Goal: Task Accomplishment & Management: Use online tool/utility

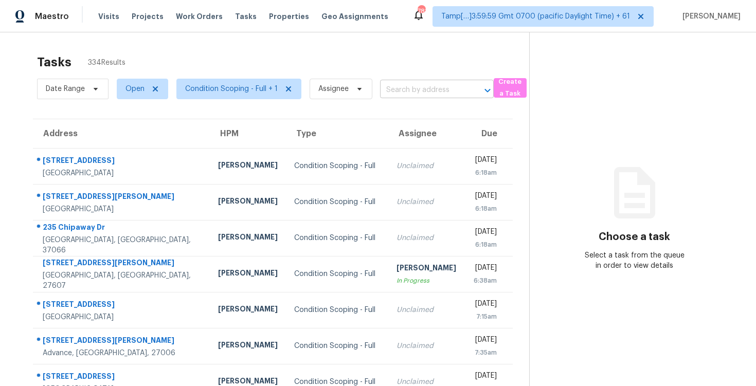
click at [402, 94] on input "text" at bounding box center [422, 90] width 85 height 16
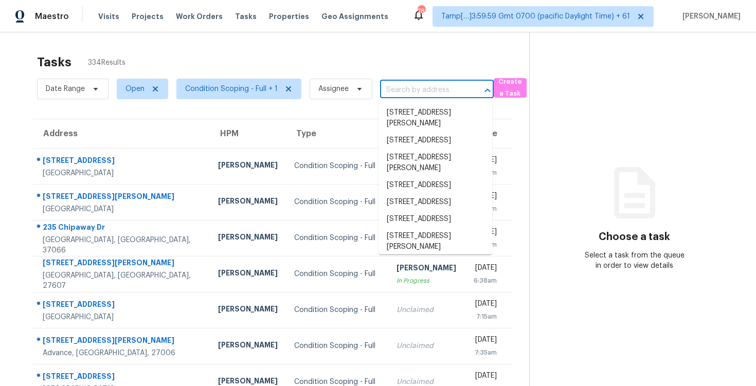
paste input "[STREET_ADDRESS]"
type input "[STREET_ADDRESS]"
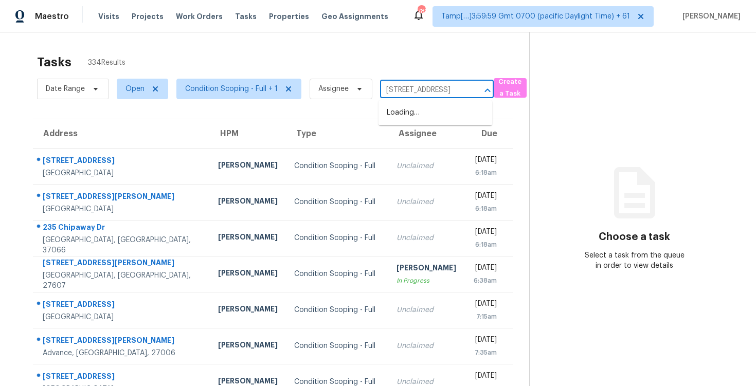
scroll to position [0, 68]
click at [412, 106] on li "[STREET_ADDRESS]" at bounding box center [435, 112] width 114 height 17
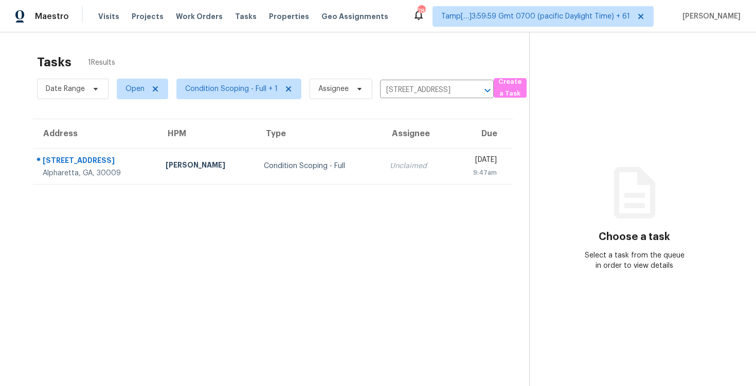
click at [401, 150] on td "Unclaimed" at bounding box center [416, 166] width 69 height 36
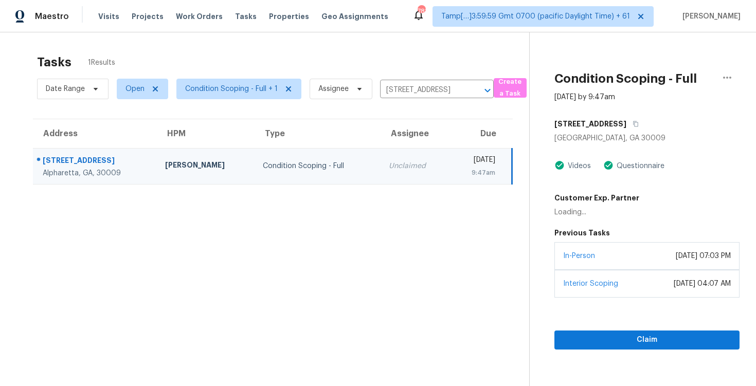
click at [649, 125] on div "[STREET_ADDRESS]" at bounding box center [646, 124] width 185 height 19
click at [629, 118] on button "button" at bounding box center [633, 124] width 14 height 19
click at [612, 334] on span "Claim" at bounding box center [647, 340] width 169 height 13
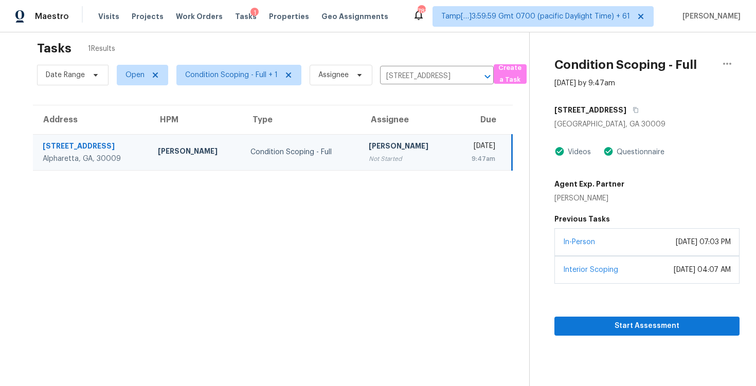
scroll to position [20, 0]
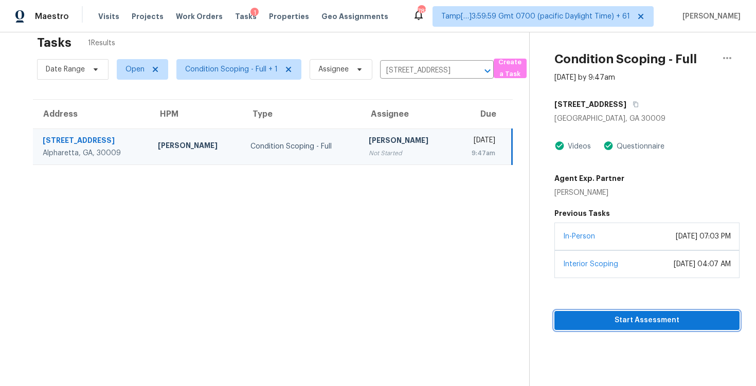
click at [604, 317] on span "Start Assessment" at bounding box center [647, 320] width 169 height 13
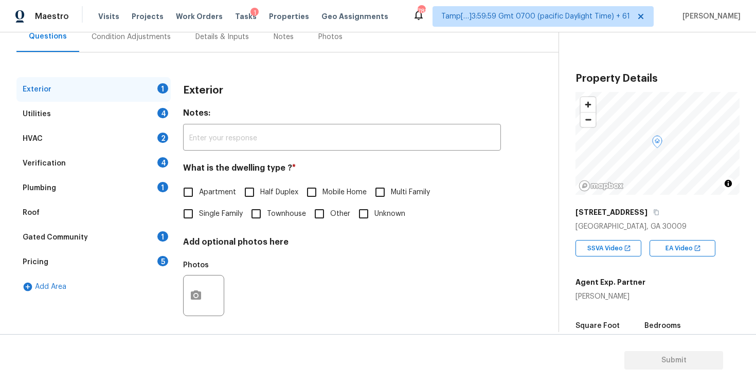
scroll to position [109, 0]
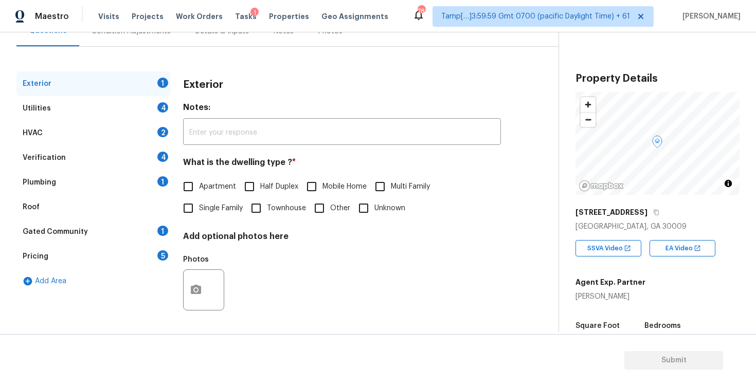
click at [200, 206] on span "Single Family" at bounding box center [221, 208] width 44 height 11
click at [199, 206] on input "Single Family" at bounding box center [188, 208] width 22 height 22
checkbox input "true"
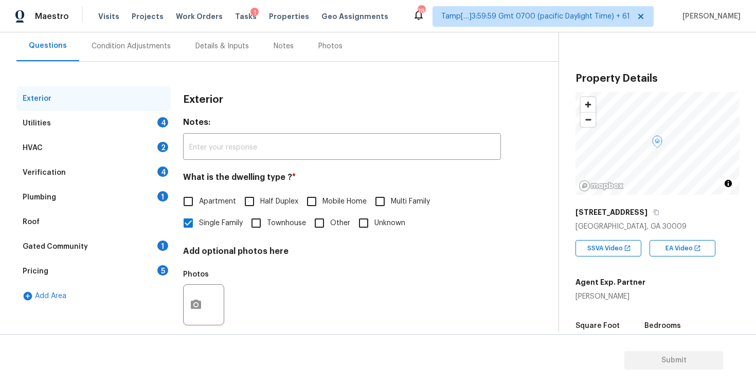
click at [142, 52] on div "Condition Adjustments" at bounding box center [131, 46] width 104 height 30
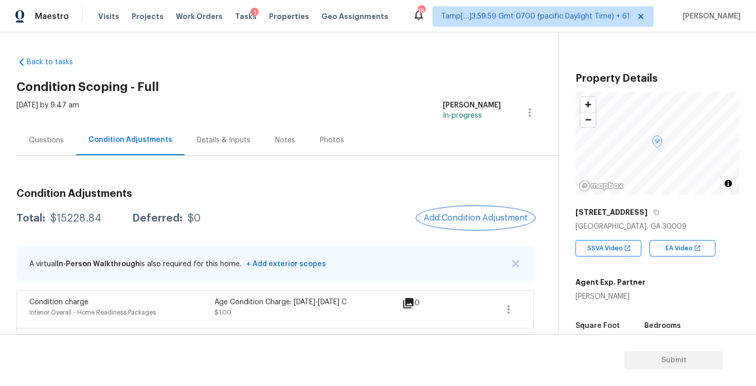
click at [513, 211] on button "Add Condition Adjustment" at bounding box center [476, 218] width 116 height 22
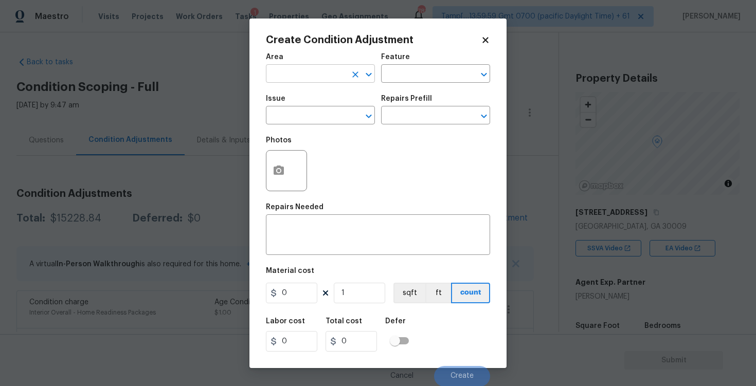
click at [311, 68] on input "text" at bounding box center [306, 75] width 80 height 16
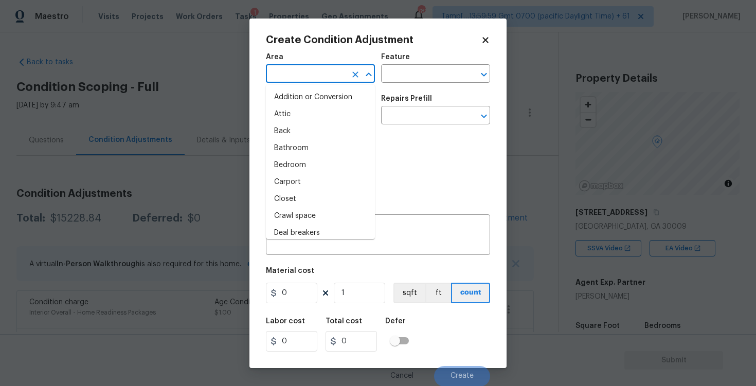
type input "e"
type input "xte"
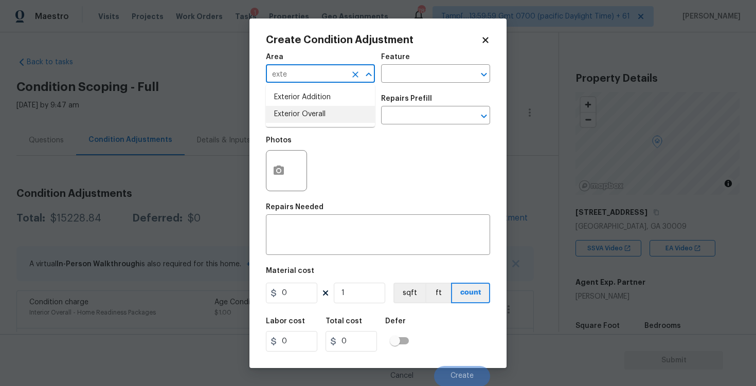
click at [306, 112] on li "Exterior Overall" at bounding box center [320, 114] width 109 height 17
type input "Exterior Overall"
click at [306, 112] on input "text" at bounding box center [306, 117] width 80 height 16
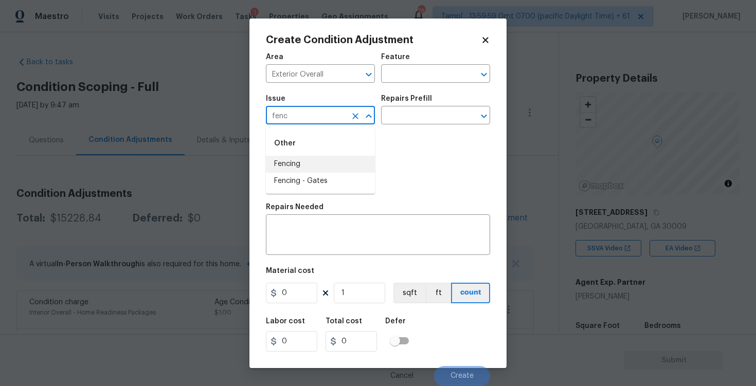
click at [298, 160] on li "Fencing" at bounding box center [320, 164] width 109 height 17
type input "Fencing"
click at [298, 160] on div at bounding box center [286, 170] width 41 height 41
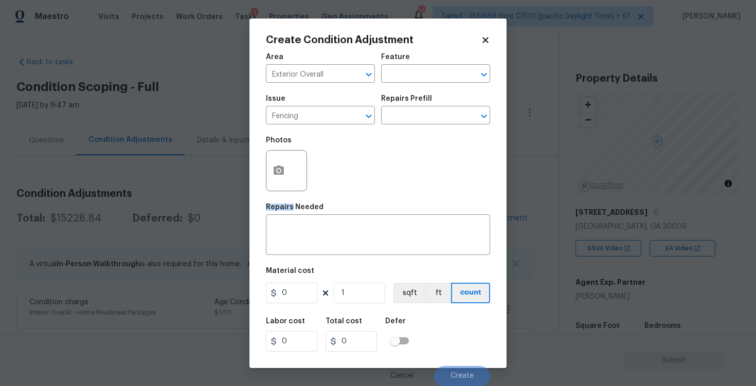
click at [413, 126] on div "Issue Fencing ​ Repairs Prefill ​" at bounding box center [378, 110] width 224 height 42
click at [414, 118] on input "text" at bounding box center [421, 117] width 80 height 16
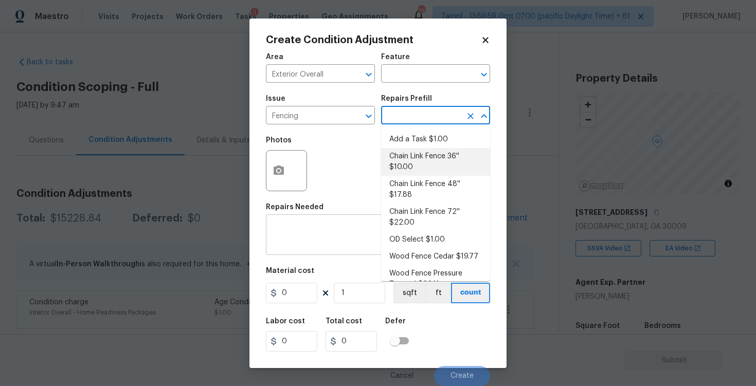
click at [316, 240] on textarea at bounding box center [378, 236] width 212 height 22
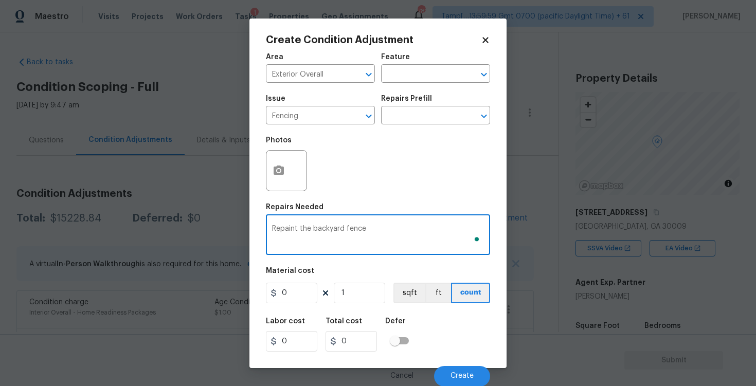
type textarea "Repaint the backyard fence"
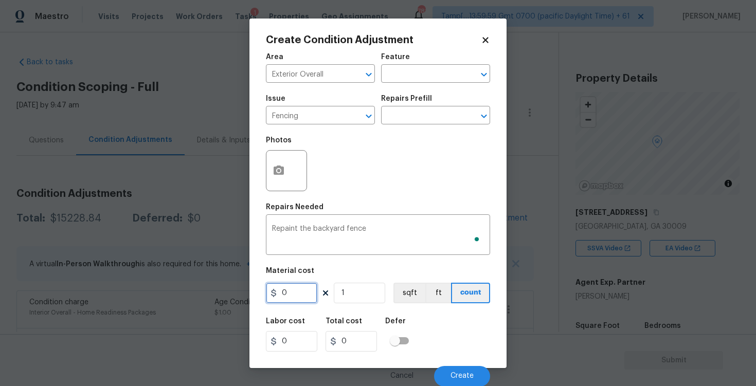
click at [301, 285] on input "0" at bounding box center [291, 293] width 51 height 21
type input "800"
click at [446, 323] on div "Labor cost 0 Total cost 800 Defer" at bounding box center [378, 335] width 224 height 46
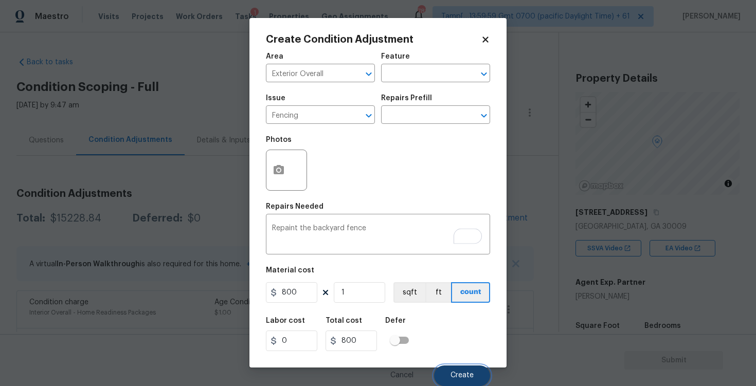
click at [462, 368] on button "Create" at bounding box center [462, 376] width 56 height 21
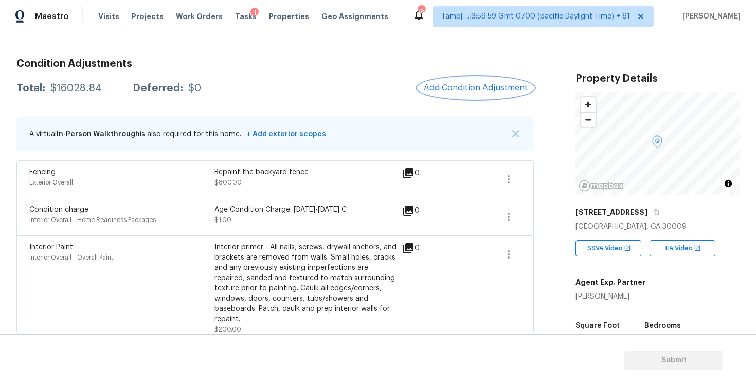
scroll to position [115, 0]
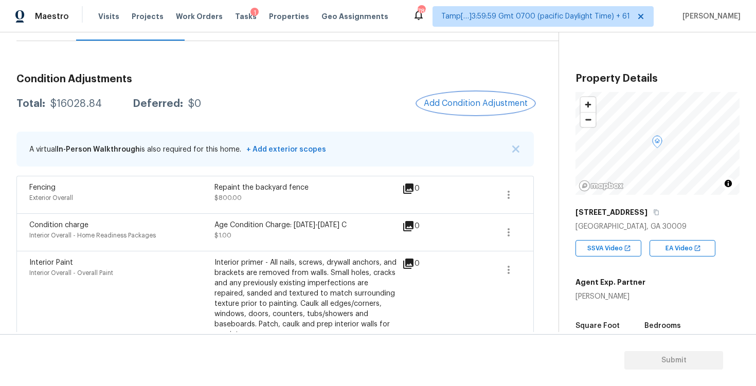
click at [491, 108] on button "Add Condition Adjustment" at bounding box center [476, 104] width 116 height 22
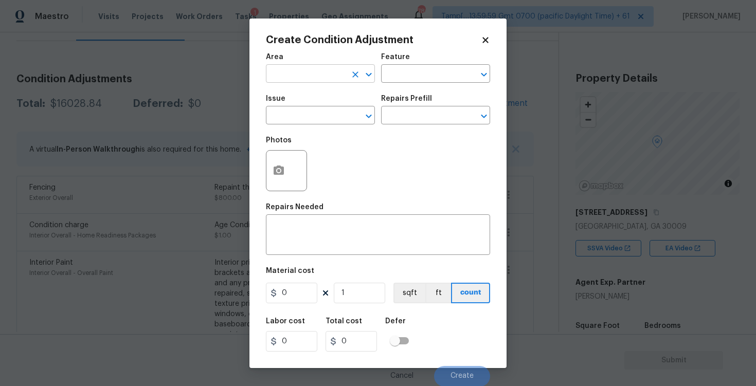
click at [339, 70] on input "text" at bounding box center [306, 75] width 80 height 16
click at [327, 118] on li "Exterior Overall" at bounding box center [320, 114] width 109 height 17
type input "Exterior Overall"
click at [327, 118] on input "text" at bounding box center [306, 117] width 80 height 16
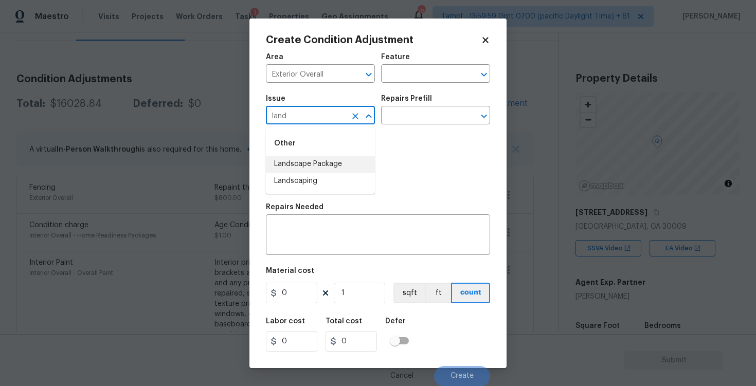
click at [328, 166] on li "Landscape Package" at bounding box center [320, 164] width 109 height 17
type input "Landscape Package"
click at [437, 99] on div "Repairs Prefill" at bounding box center [435, 101] width 109 height 13
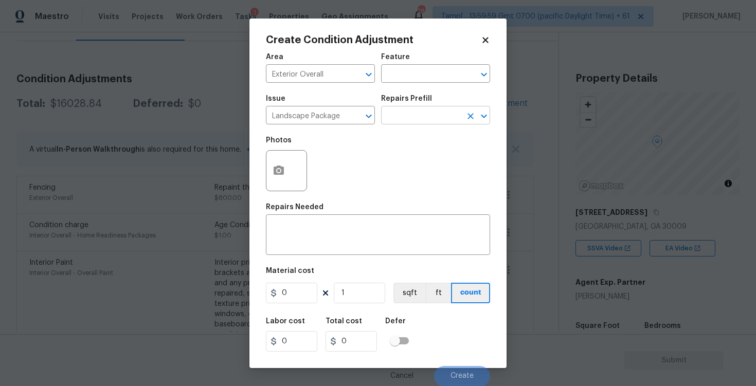
click at [433, 112] on input "text" at bounding box center [421, 117] width 80 height 16
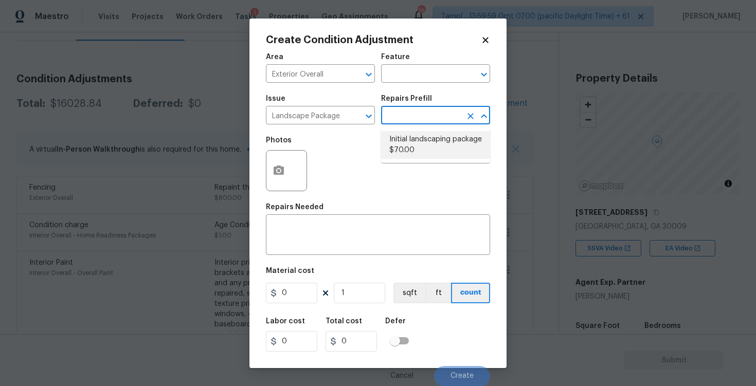
click at [428, 143] on li "Initial landscaping package $70.00" at bounding box center [435, 145] width 109 height 28
type input "Home Readiness Packages"
type textarea "Mowing of grass up to 6" in height. Mow, edge along driveways & sidewalks, trim…"
type input "70"
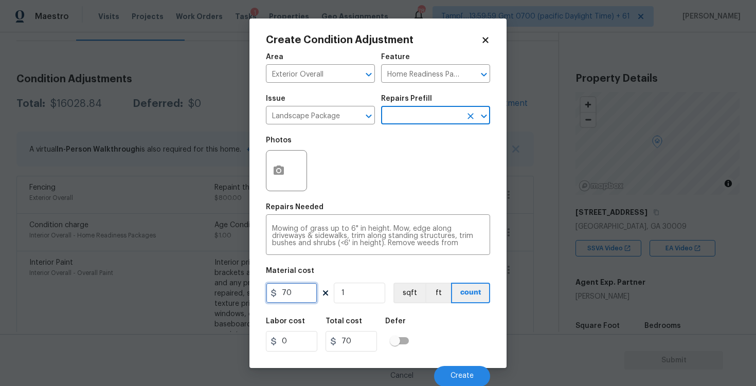
click at [308, 302] on input "70" at bounding box center [291, 293] width 51 height 21
type input "300"
click at [427, 315] on div "Labor cost 0 Total cost 300 Defer" at bounding box center [378, 335] width 224 height 46
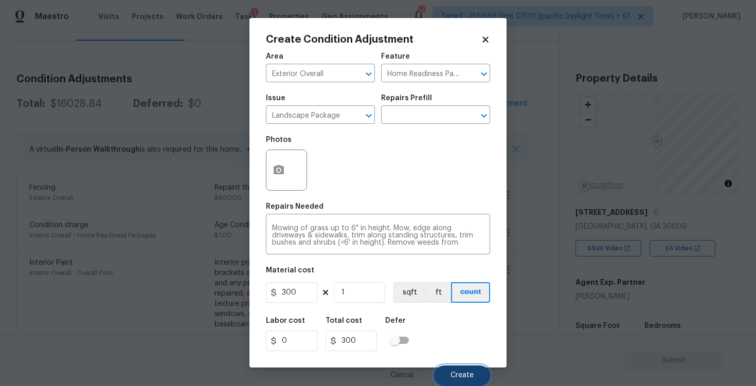
click at [457, 368] on button "Create" at bounding box center [462, 376] width 56 height 21
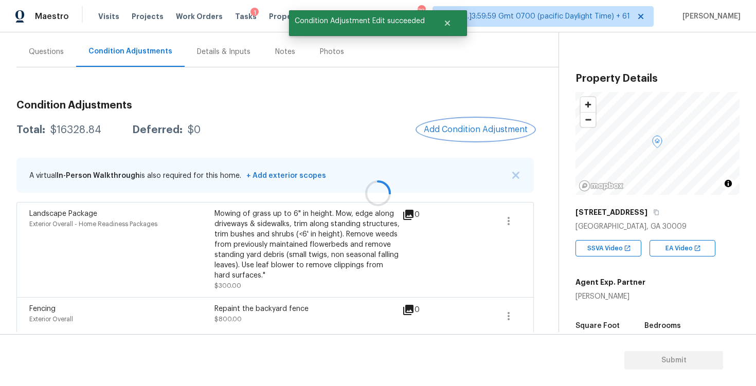
scroll to position [88, 0]
click at [476, 135] on button "Add Condition Adjustment" at bounding box center [476, 130] width 116 height 22
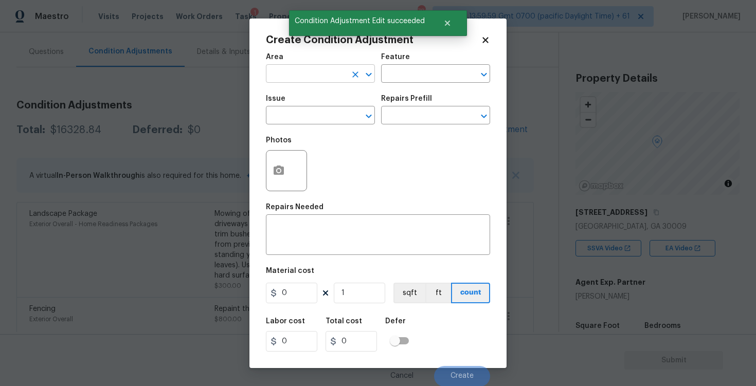
click at [338, 79] on input "text" at bounding box center [306, 75] width 80 height 16
click at [327, 113] on li "Exterior Overall" at bounding box center [320, 114] width 109 height 17
type input "Exterior Overall"
click at [327, 113] on input "text" at bounding box center [306, 117] width 80 height 16
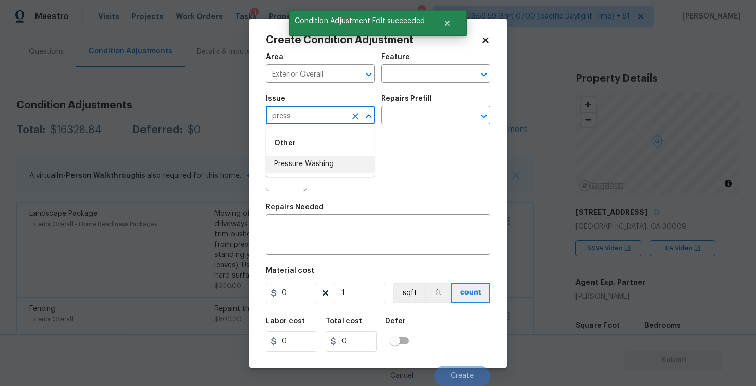
click at [328, 162] on li "Pressure Washing" at bounding box center [320, 164] width 109 height 17
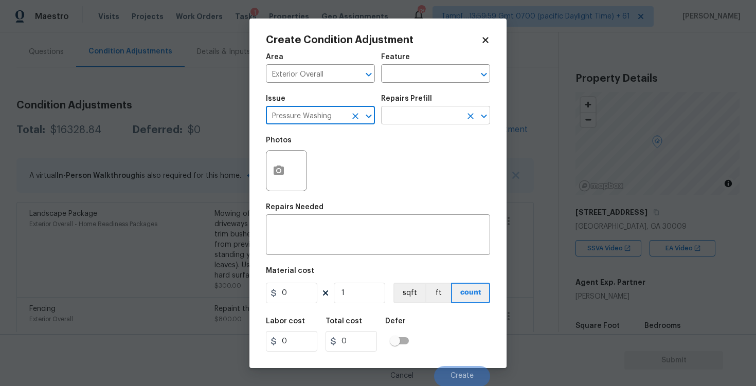
type input "Pressure Washing"
click at [405, 122] on input "text" at bounding box center [421, 117] width 80 height 16
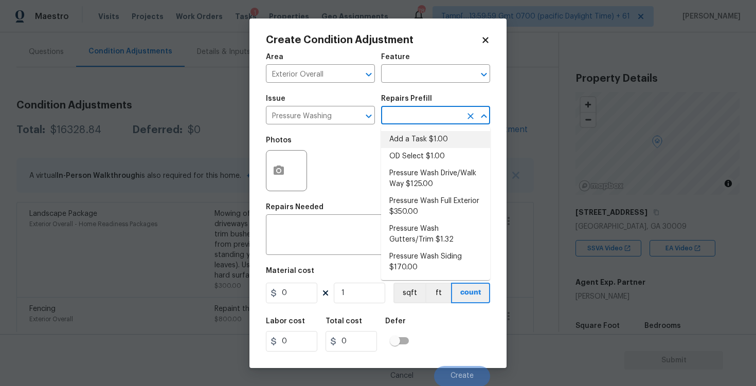
click at [410, 178] on li "Pressure Wash Drive/Walk Way $125.00" at bounding box center [435, 179] width 109 height 28
type input "Siding"
type textarea "Pressure wash the driveways/walkways as directed by the PM. Ensure that all deb…"
type input "125"
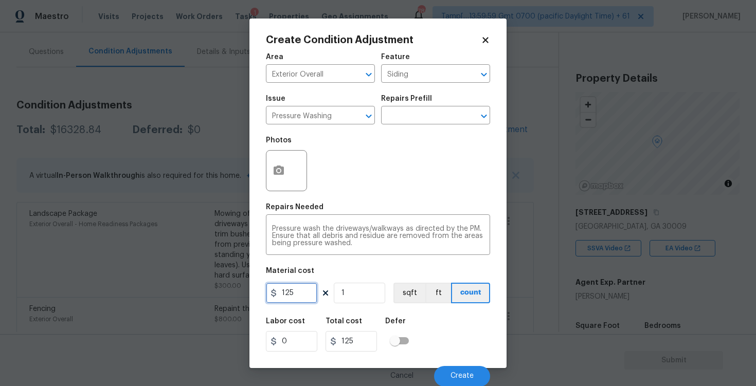
click at [302, 289] on input "125" at bounding box center [291, 293] width 51 height 21
type input "400"
click at [418, 313] on div "Labor cost 0 Total cost 125 Defer" at bounding box center [378, 335] width 224 height 46
type input "400"
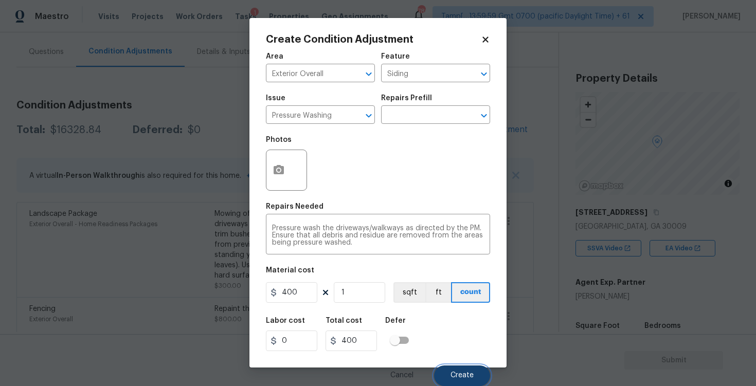
click at [453, 369] on button "Create" at bounding box center [462, 376] width 56 height 21
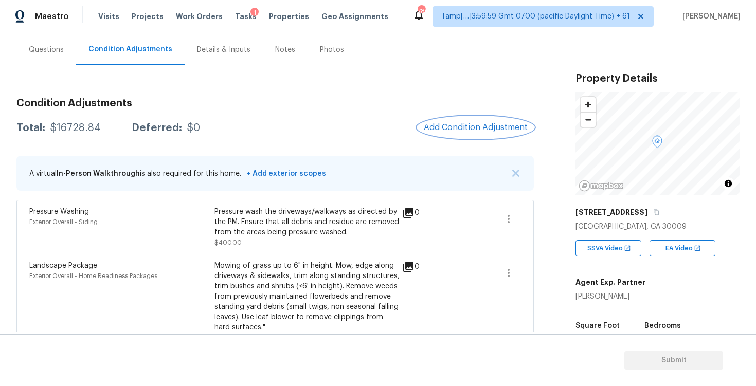
scroll to position [71, 0]
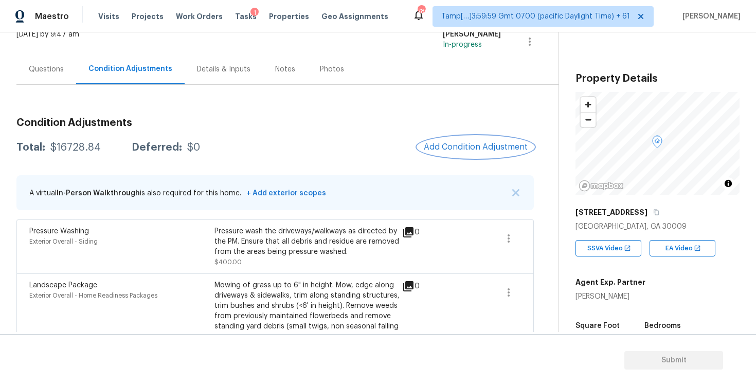
click at [493, 138] on button "Add Condition Adjustment" at bounding box center [476, 147] width 116 height 22
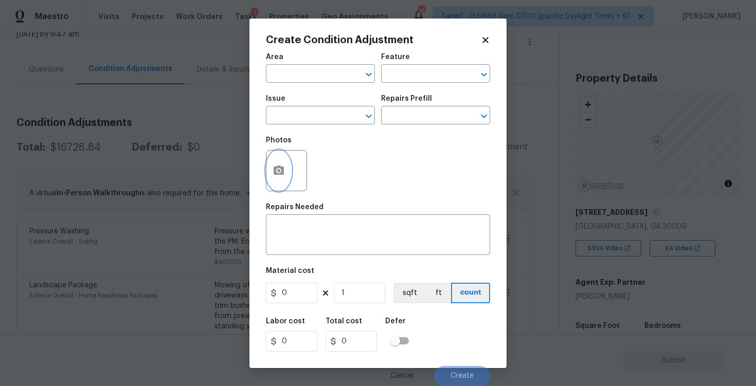
click at [275, 161] on button "button" at bounding box center [278, 171] width 25 height 40
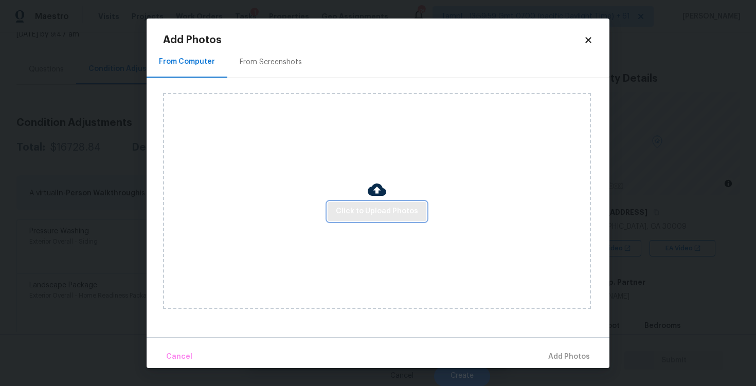
click at [371, 215] on span "Click to Upload Photos" at bounding box center [377, 211] width 82 height 13
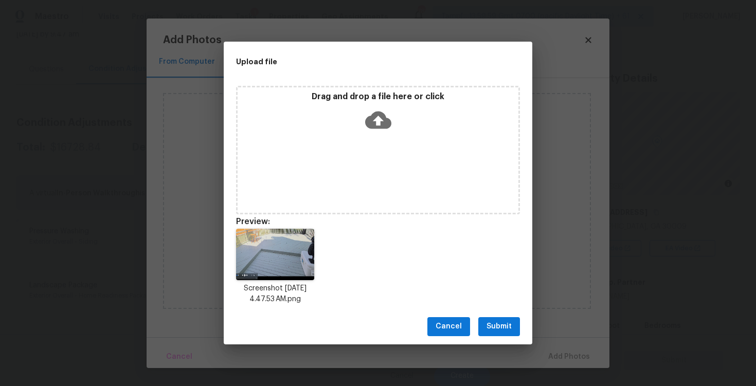
click at [489, 319] on button "Submit" at bounding box center [499, 326] width 42 height 19
